Goal: Task Accomplishment & Management: Use online tool/utility

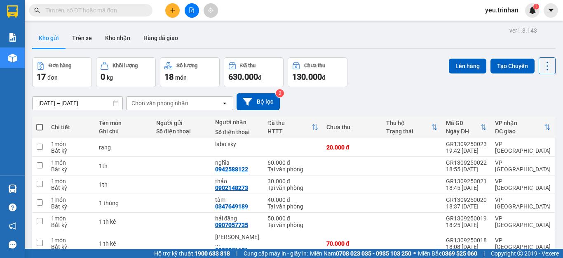
click at [39, 126] on span at bounding box center [39, 127] width 7 height 7
click at [40, 123] on input "checkbox" at bounding box center [40, 123] width 0 height 0
checkbox input "true"
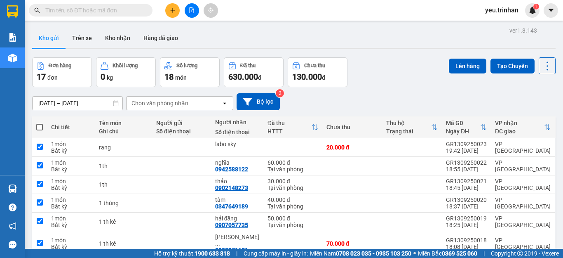
checkbox input "true"
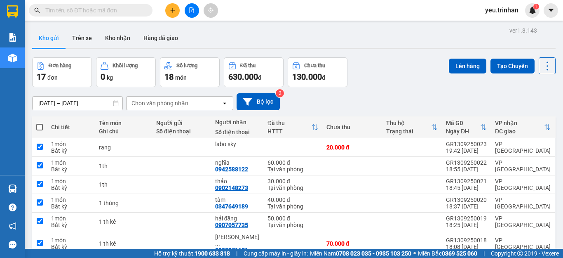
checkbox input "true"
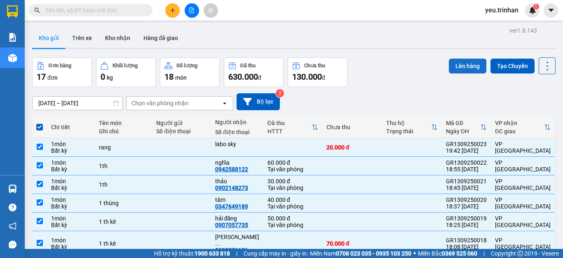
click at [463, 63] on button "Lên hàng" at bounding box center [467, 66] width 37 height 15
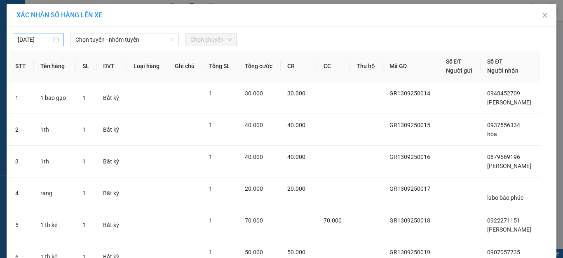
click at [28, 43] on input "[DATE]" at bounding box center [35, 39] width 34 height 9
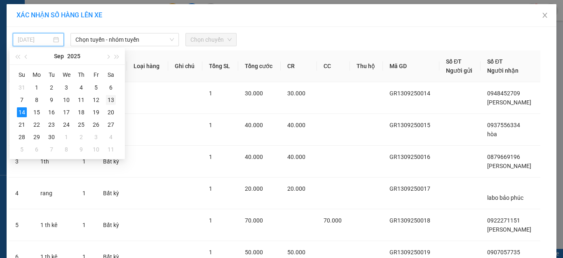
click at [111, 99] on div "13" at bounding box center [111, 100] width 10 height 10
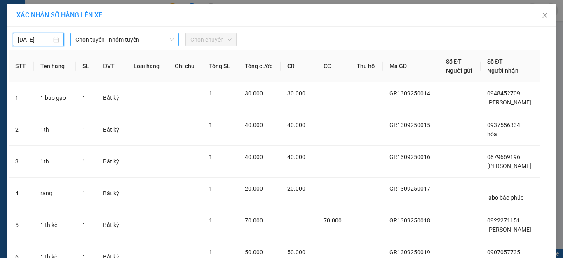
type input "[DATE]"
click at [116, 40] on span "Chọn tuyến - nhóm tuyến" at bounding box center [124, 39] width 98 height 12
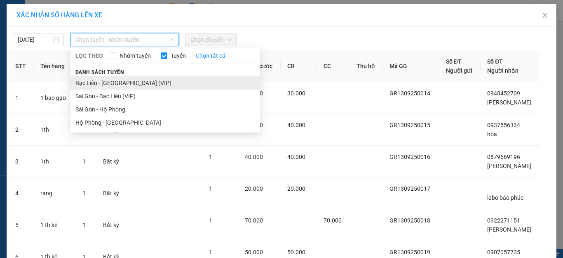
click at [87, 83] on li "Bạc Liêu - [GEOGRAPHIC_DATA] (VIP)" at bounding box center [165, 82] width 190 height 13
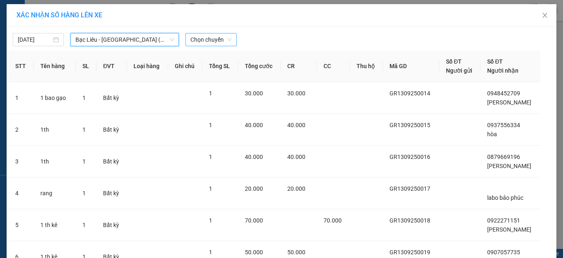
click at [231, 40] on div "Chọn chuyến" at bounding box center [210, 39] width 51 height 13
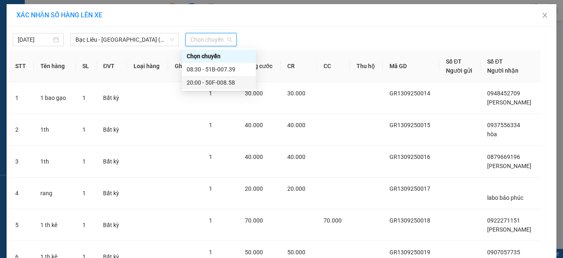
click at [211, 84] on div "20:00 - 50F-008.58" at bounding box center [219, 82] width 64 height 9
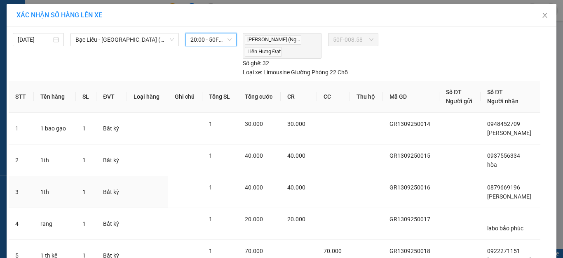
scroll to position [232, 0]
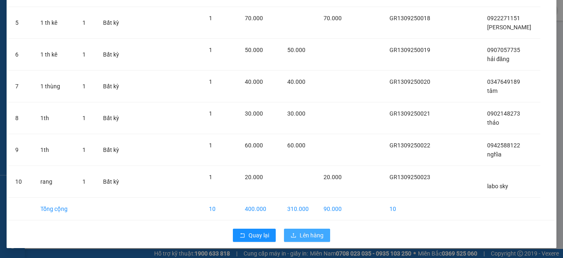
click at [294, 236] on button "Lên hàng" at bounding box center [307, 234] width 46 height 13
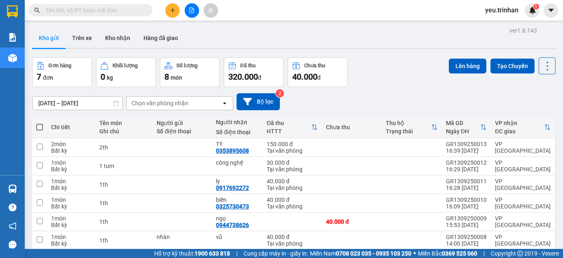
click at [38, 125] on span at bounding box center [39, 127] width 7 height 7
click at [40, 123] on input "checkbox" at bounding box center [40, 123] width 0 height 0
checkbox input "true"
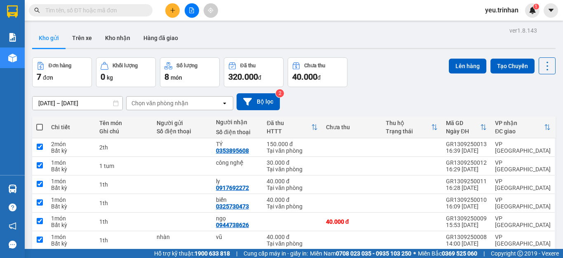
checkbox input "true"
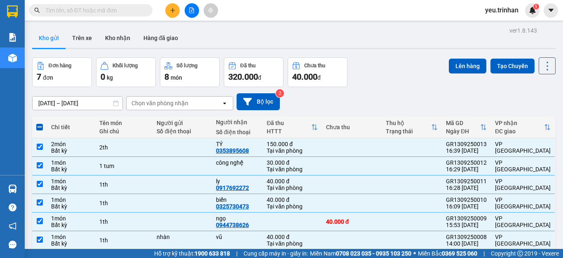
scroll to position [41, 0]
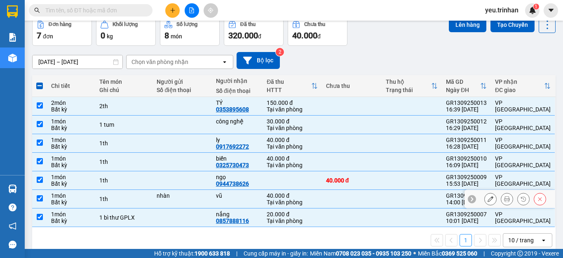
click at [40, 199] on input "checkbox" at bounding box center [40, 198] width 6 height 6
checkbox input "false"
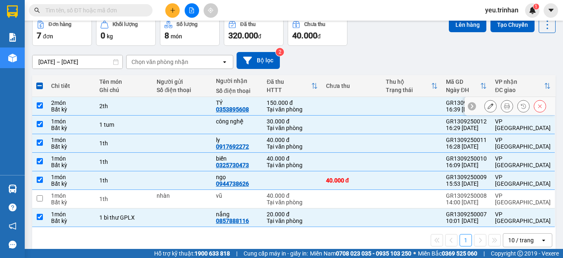
scroll to position [0, 0]
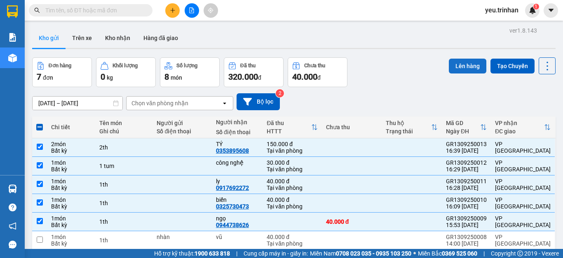
click at [456, 63] on button "Lên hàng" at bounding box center [467, 66] width 37 height 15
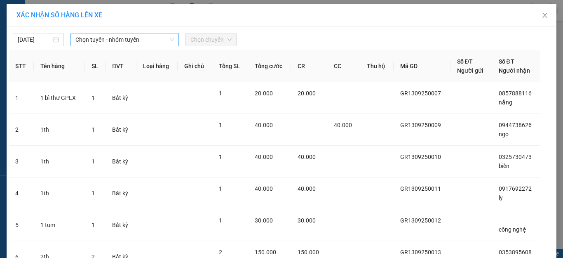
click at [141, 41] on span "Chọn tuyến - nhóm tuyến" at bounding box center [124, 39] width 98 height 12
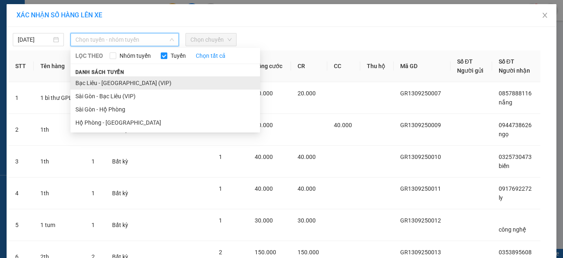
click at [107, 80] on li "Bạc Liêu - Sài Gòn (VIP)" at bounding box center [165, 82] width 190 height 13
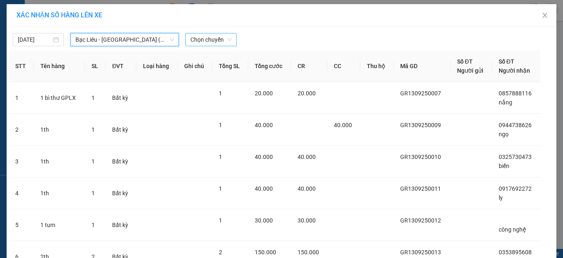
click at [212, 37] on span "Chọn chuyến" at bounding box center [210, 39] width 41 height 12
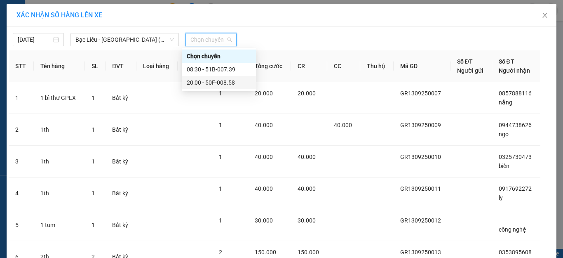
click at [204, 84] on div "20:00 - 50F-008.58" at bounding box center [219, 82] width 64 height 9
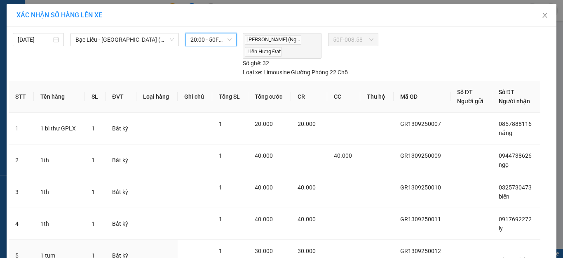
scroll to position [105, 0]
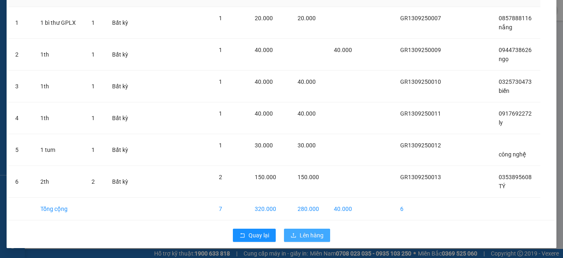
click at [306, 237] on span "Lên hàng" at bounding box center [312, 234] width 24 height 9
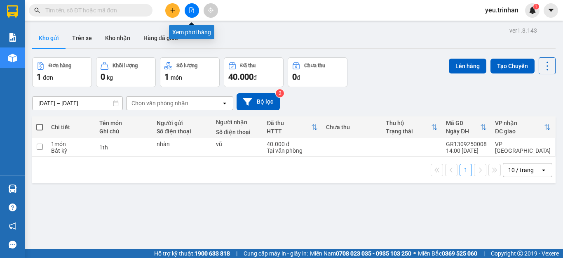
click at [193, 9] on icon "file-add" at bounding box center [192, 10] width 5 height 6
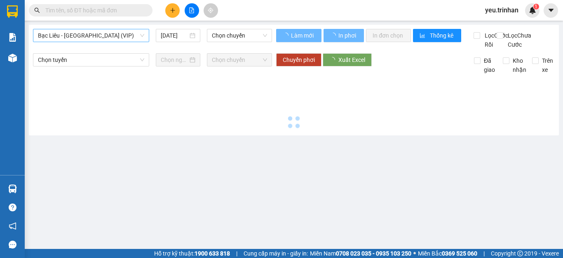
type input "14/09/2025"
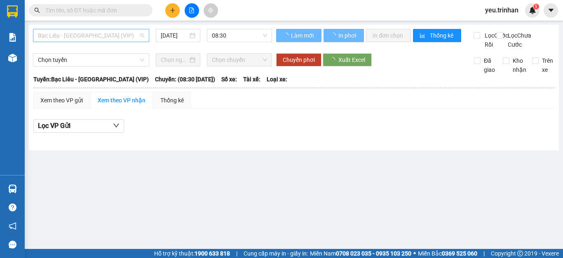
click at [62, 34] on span "Bạc Liêu - Sài Gòn (VIP)" at bounding box center [91, 35] width 106 height 12
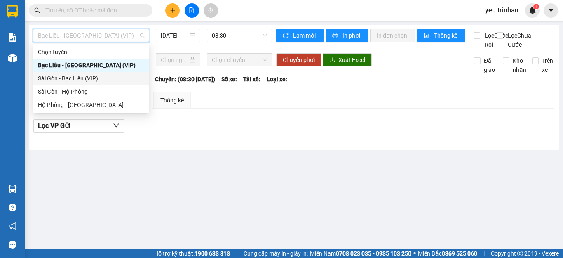
click at [56, 80] on div "Sài Gòn - Bạc Liêu (VIP)" at bounding box center [91, 78] width 106 height 9
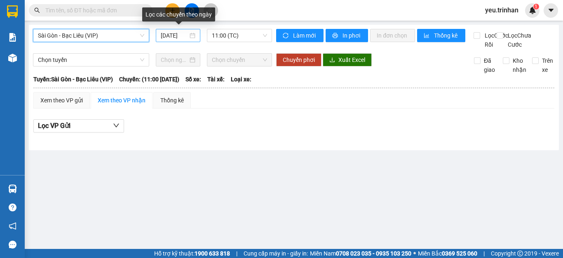
click at [174, 35] on input "14/09/2025" at bounding box center [174, 35] width 27 height 9
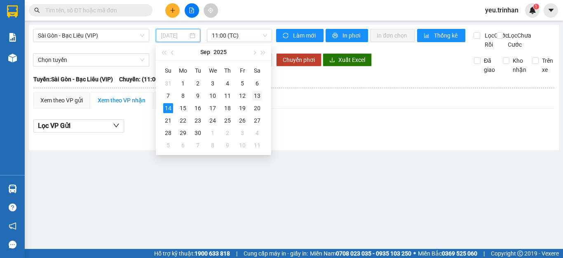
click at [259, 91] on div "13" at bounding box center [257, 96] width 10 height 10
type input "13/09/2025"
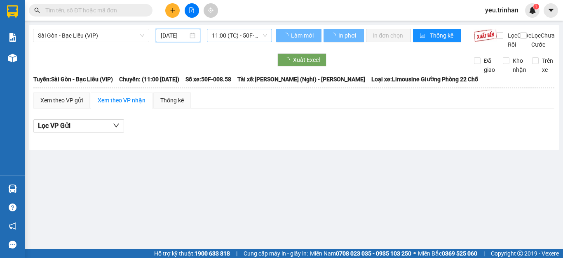
click at [234, 36] on span "11:00 (TC) - 50F-008.58" at bounding box center [239, 35] width 55 height 12
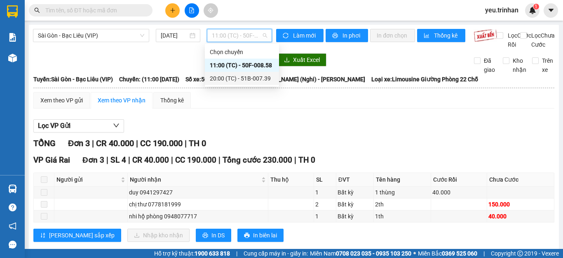
click at [236, 76] on div "20:00 (TC) - 51B-007.39" at bounding box center [242, 78] width 64 height 9
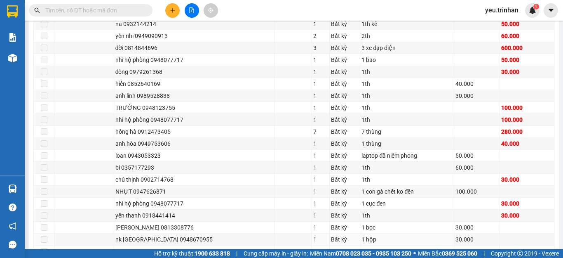
scroll to position [824, 0]
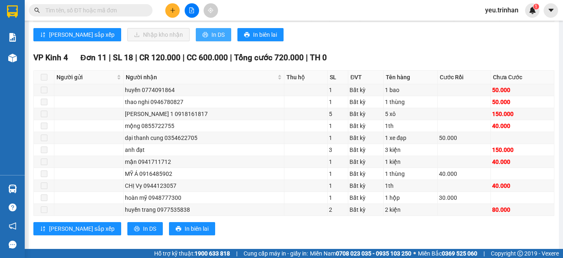
click at [196, 41] on button "In DS" at bounding box center [213, 34] width 35 height 13
click at [211, 39] on span "In DS" at bounding box center [217, 34] width 13 height 9
click at [170, 10] on icon "plus" at bounding box center [173, 10] width 6 height 6
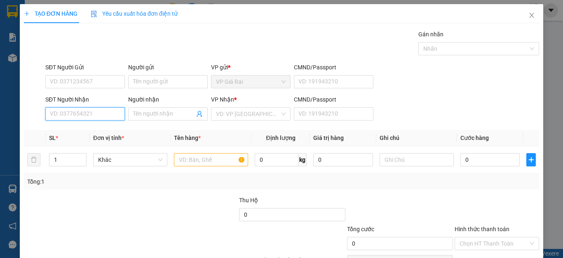
click at [96, 112] on input "SĐT Người Nhận" at bounding box center [85, 113] width 80 height 13
type input "0916781946"
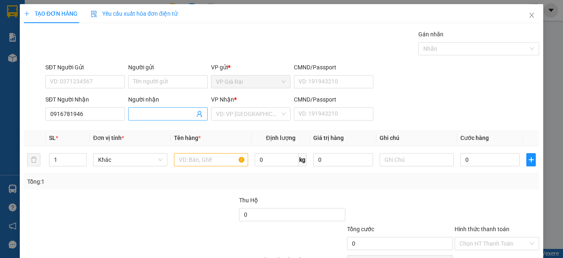
click at [168, 112] on input "Người nhận" at bounding box center [163, 113] width 61 height 9
type input "minh"
click at [231, 114] on input "search" at bounding box center [248, 114] width 64 height 12
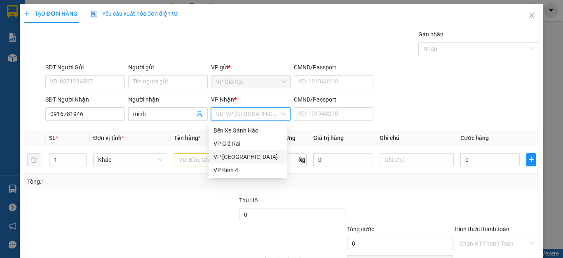
drag, startPoint x: 233, startPoint y: 153, endPoint x: 211, endPoint y: 168, distance: 26.6
click at [232, 153] on div "VP Sài Gòn" at bounding box center [247, 156] width 68 height 9
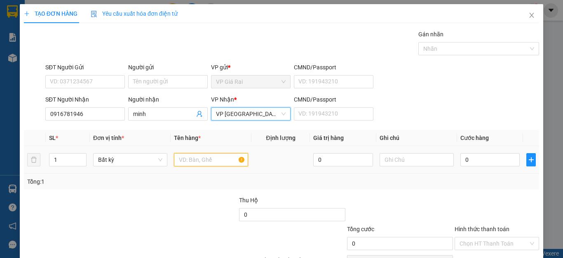
click at [184, 159] on input "text" at bounding box center [211, 159] width 74 height 13
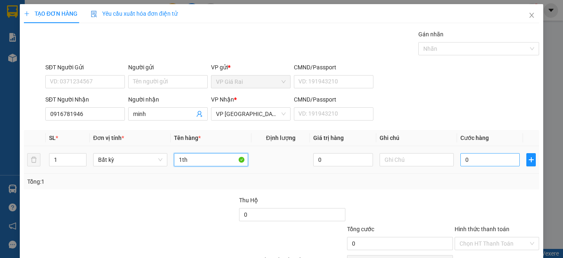
type input "1th"
click at [490, 155] on input "0" at bounding box center [489, 159] width 59 height 13
type input "03"
type input "3"
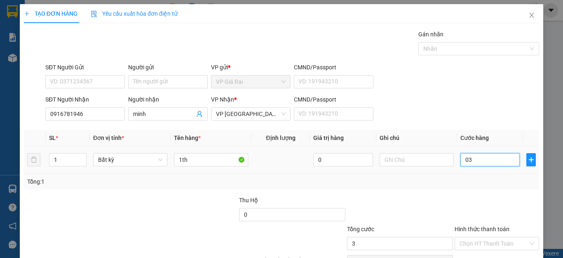
type input "030"
type input "30"
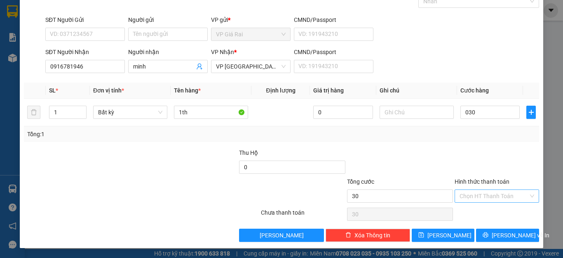
type input "30.000"
click at [475, 194] on input "Hình thức thanh toán" at bounding box center [493, 196] width 69 height 12
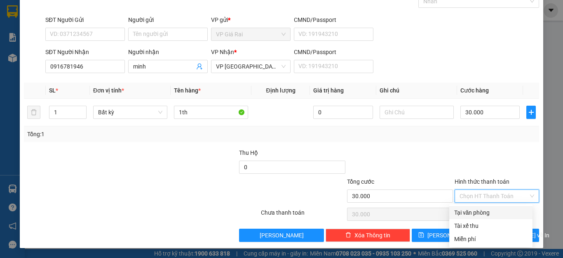
click at [465, 209] on div "Tại văn phòng" at bounding box center [490, 212] width 73 height 9
type input "0"
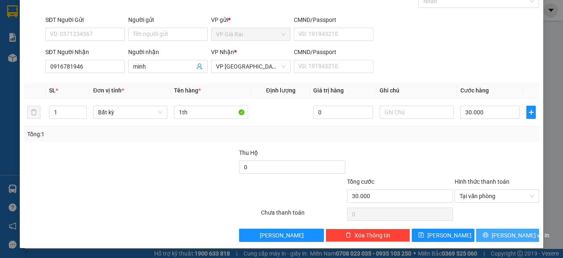
click at [482, 237] on button "Lưu và In" at bounding box center [507, 234] width 63 height 13
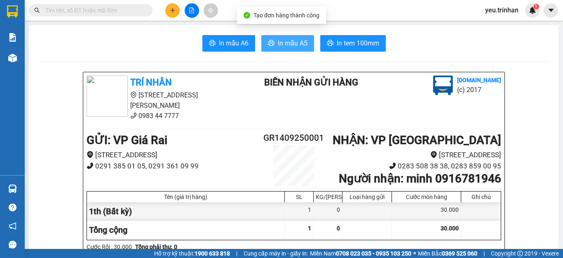
click at [290, 44] on span "In mẫu A5" at bounding box center [293, 43] width 30 height 10
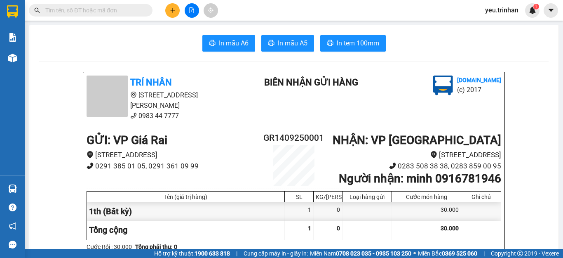
click at [111, 13] on input "text" at bounding box center [93, 10] width 97 height 9
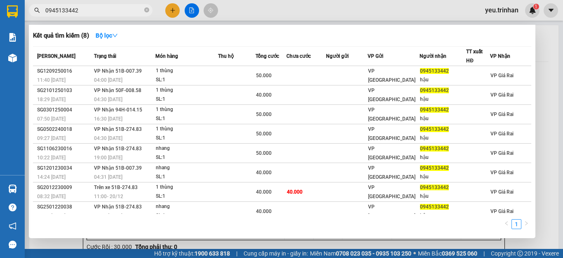
type input "0945133442"
